Goal: Information Seeking & Learning: Stay updated

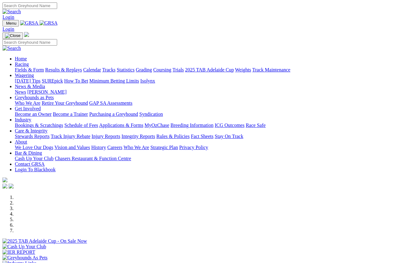
click at [27, 139] on link "About" at bounding box center [21, 141] width 12 height 5
click at [149, 145] on link "Who We Are" at bounding box center [136, 147] width 26 height 5
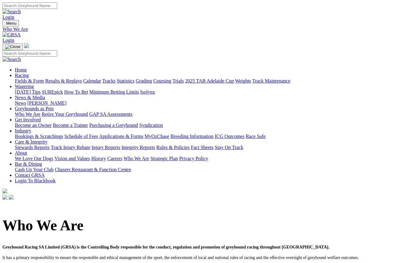
click at [26, 101] on link "News" at bounding box center [20, 103] width 11 height 5
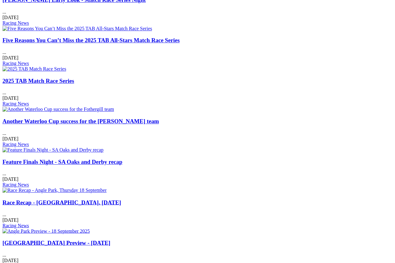
scroll to position [389, 0]
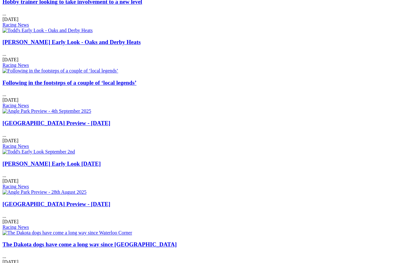
scroll to position [307, 0]
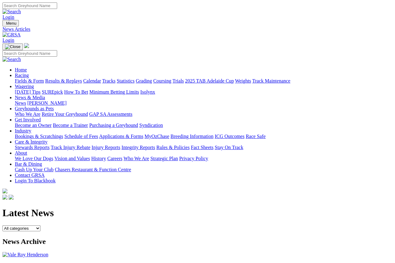
click at [40, 226] on select "All categories Racing News Media Releases Features Club News Stewards News Welf…" at bounding box center [21, 229] width 38 height 6
select select "Media Releases"
click at [40, 226] on select "All categories Racing News Media Releases Features Club News Stewards News Welf…" at bounding box center [21, 229] width 38 height 6
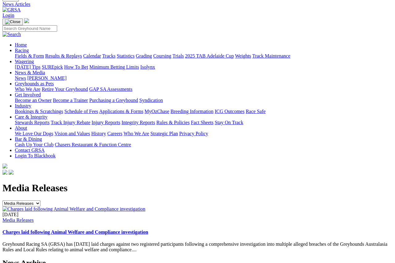
scroll to position [25, 0]
click at [40, 201] on select "All categories Racing News Media Releases Features Club News Stewards News Welf…" at bounding box center [21, 204] width 38 height 6
select select "Welfare News"
click at [40, 201] on select "All categories Racing News Media Releases Features Club News Stewards News Welf…" at bounding box center [21, 204] width 38 height 6
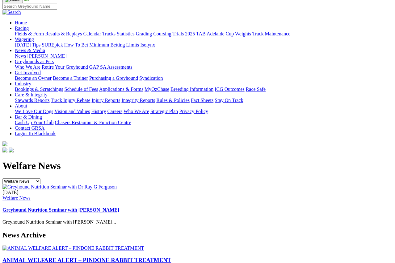
scroll to position [51, 0]
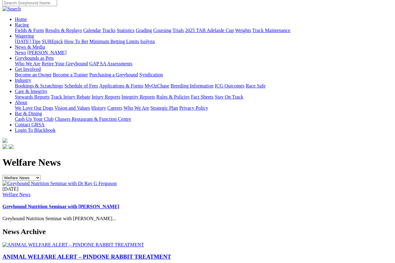
click at [57, 254] on link "ANIMAL WELFARE ALERT – PINDONE RABBIT TREATMENT" at bounding box center [86, 257] width 168 height 6
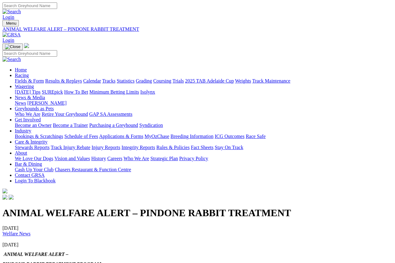
click at [26, 101] on link "News" at bounding box center [20, 103] width 11 height 5
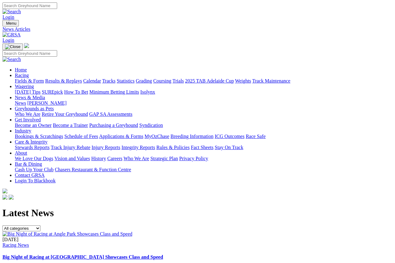
click at [40, 226] on select "All categories Racing News Media Releases Features Club News Stewards News Welf…" at bounding box center [21, 229] width 38 height 6
select select "Features"
click at [40, 226] on select "All categories Racing News Media Releases Features Club News Stewards News Welf…" at bounding box center [21, 229] width 38 height 6
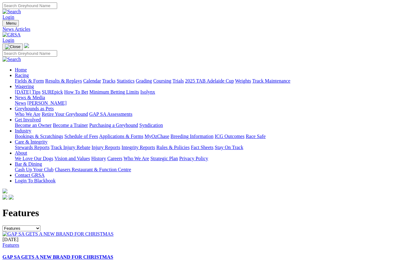
click at [40, 226] on select "All categories Racing News Media Releases Features Club News Stewards News Welf…" at bounding box center [21, 229] width 38 height 6
select select "Industry Updates"
click at [40, 226] on select "All categories Racing News Media Releases Features Club News Stewards News Welf…" at bounding box center [21, 229] width 38 height 6
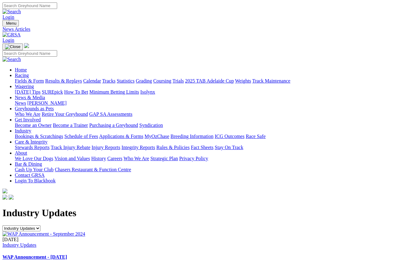
click at [40, 226] on select "All categories Racing News Media Releases Features Club News Stewards News Welf…" at bounding box center [21, 229] width 38 height 6
